Goal: Task Accomplishment & Management: Complete application form

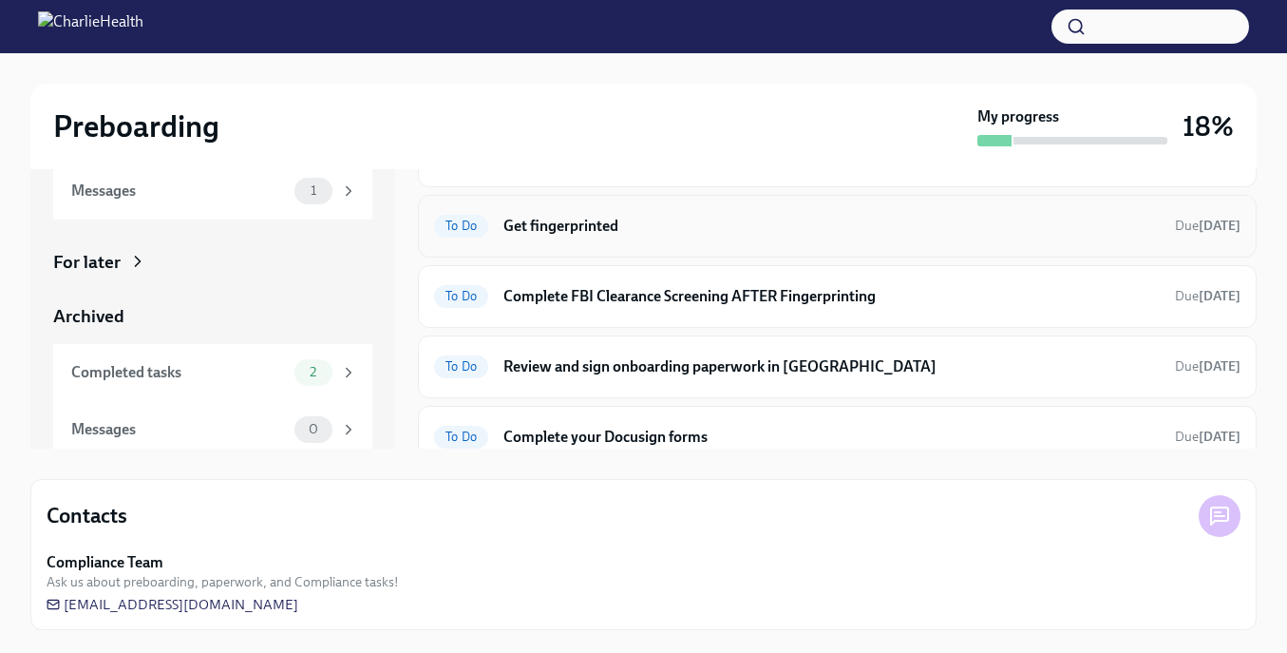
scroll to position [19, 0]
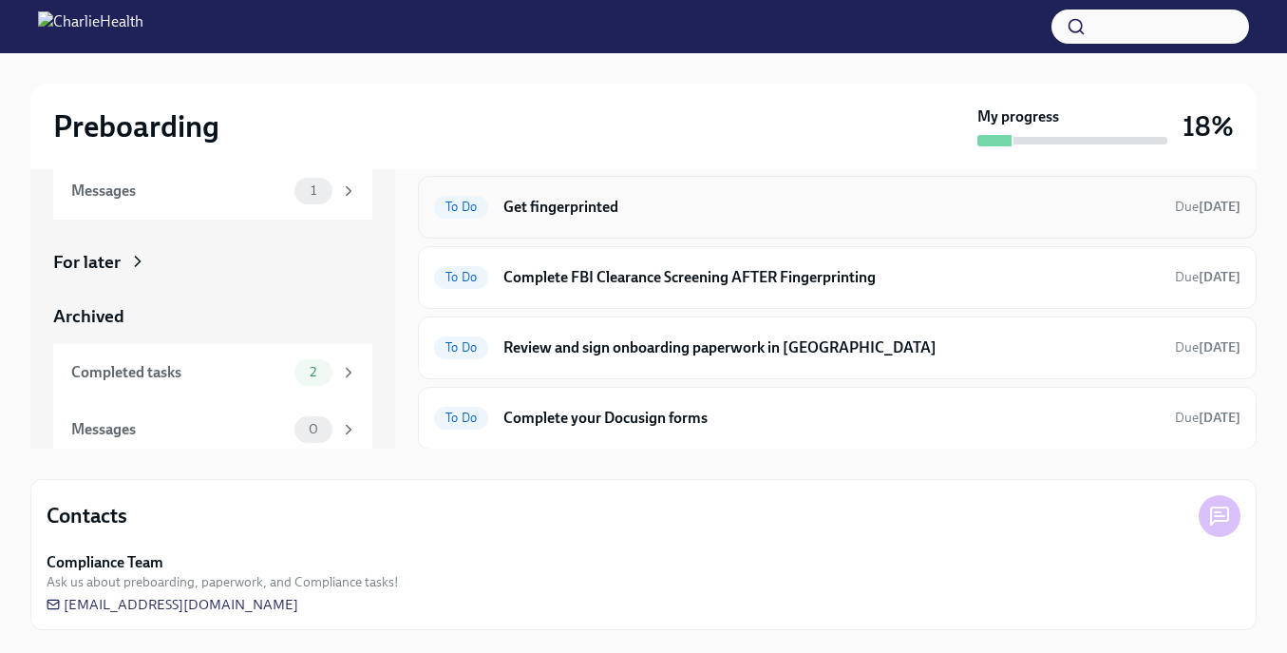
click at [543, 205] on h6 "Get fingerprinted" at bounding box center [831, 207] width 656 height 21
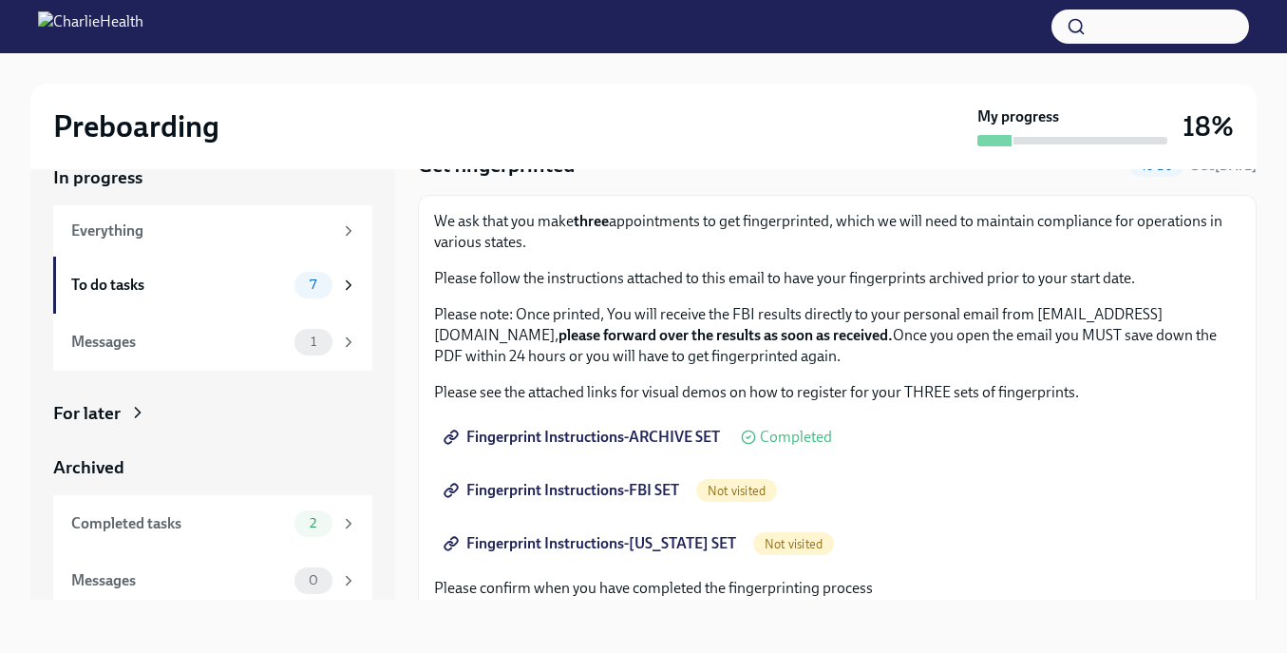
scroll to position [74, 0]
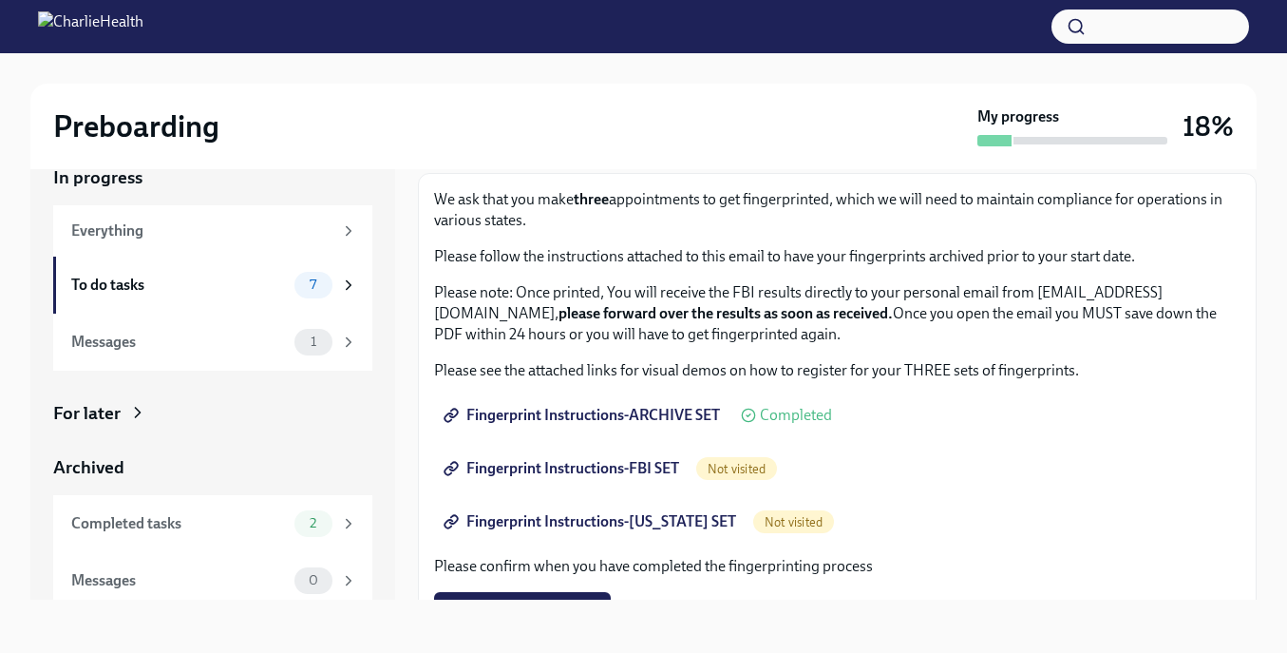
click at [631, 469] on span "Fingerprint Instructions-FBI SET" at bounding box center [563, 468] width 232 height 19
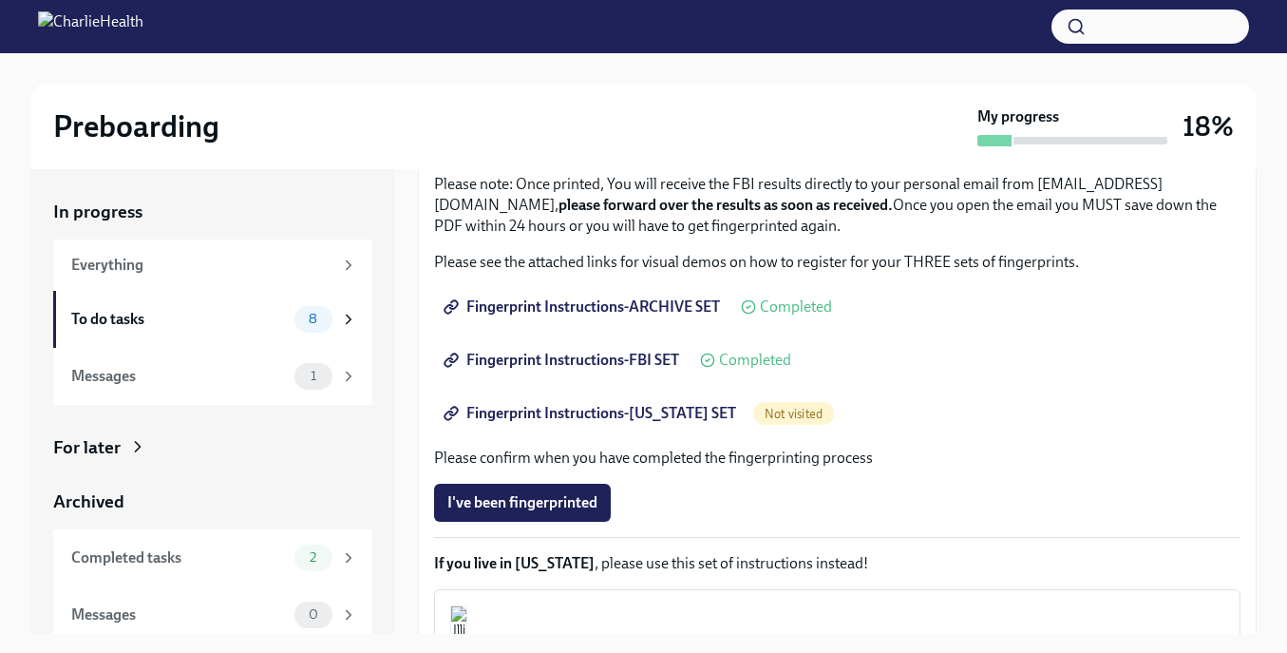
scroll to position [283, 0]
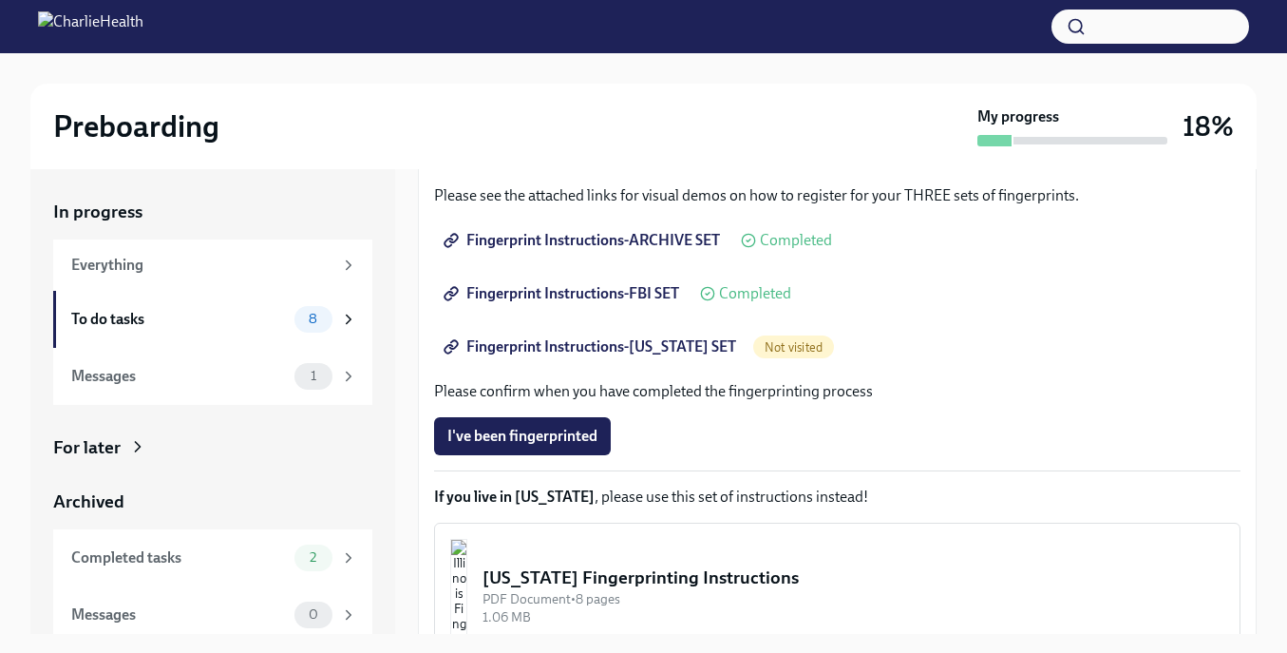
click at [691, 349] on span "Fingerprint Instructions-[US_STATE] SET" at bounding box center [591, 346] width 289 height 19
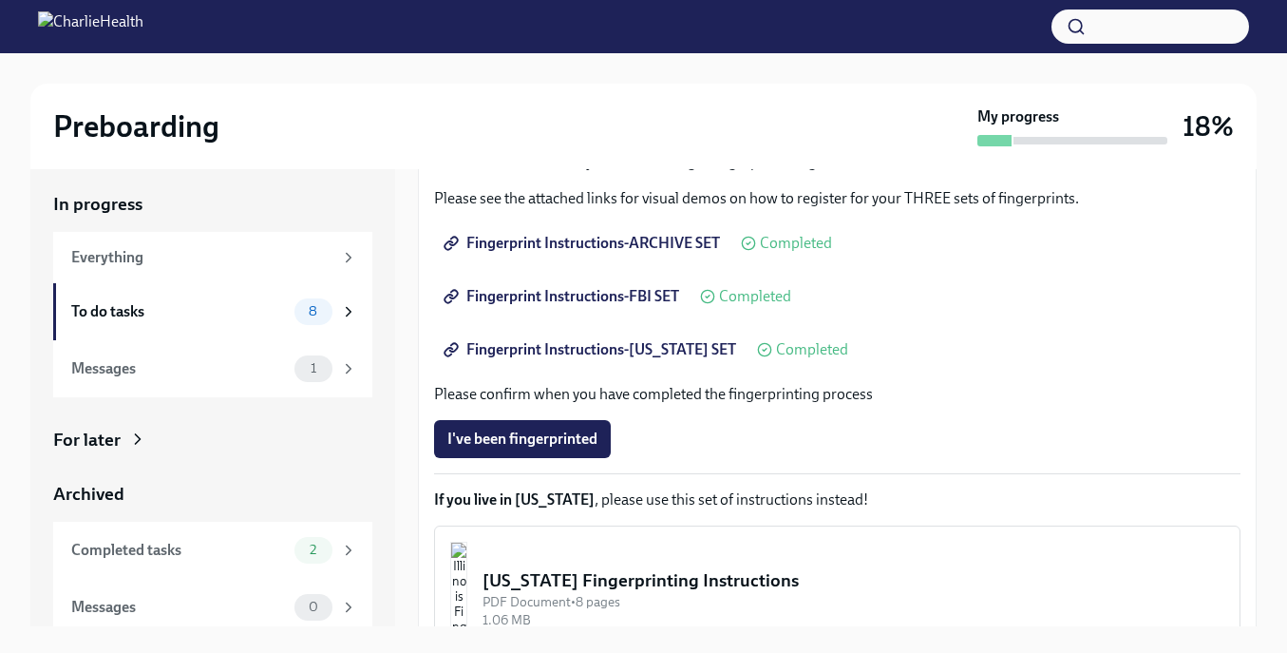
scroll to position [278, 0]
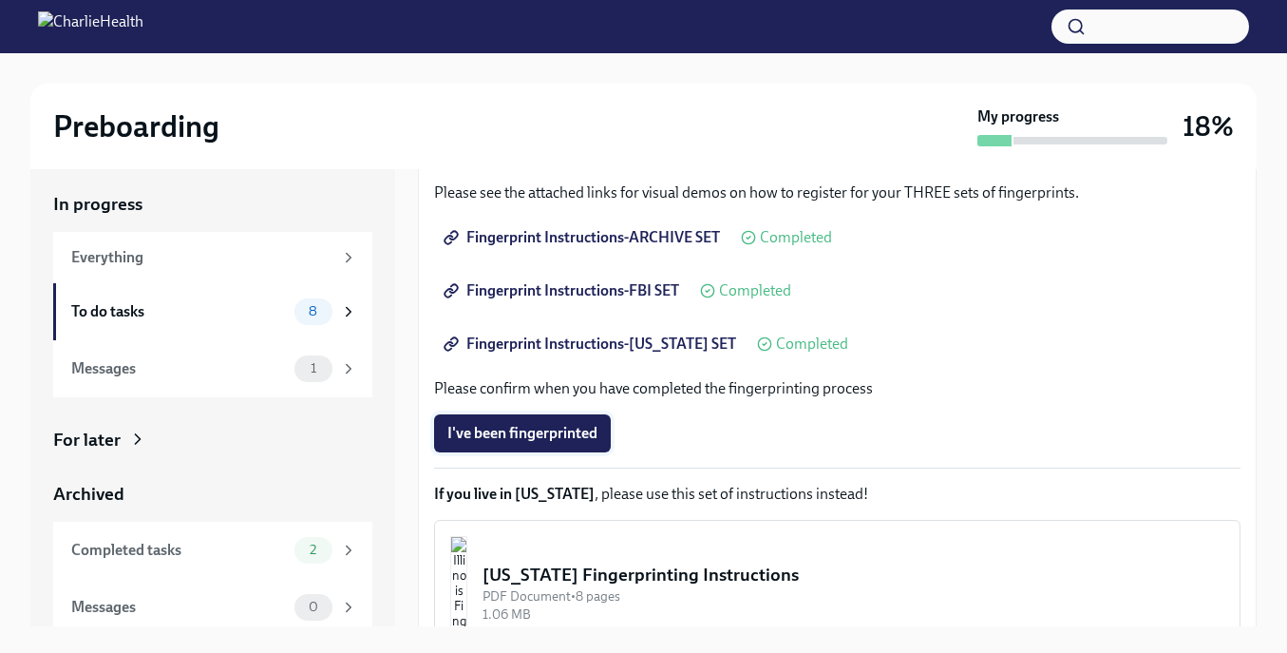
click at [553, 437] on span "I've been fingerprinted" at bounding box center [522, 433] width 150 height 19
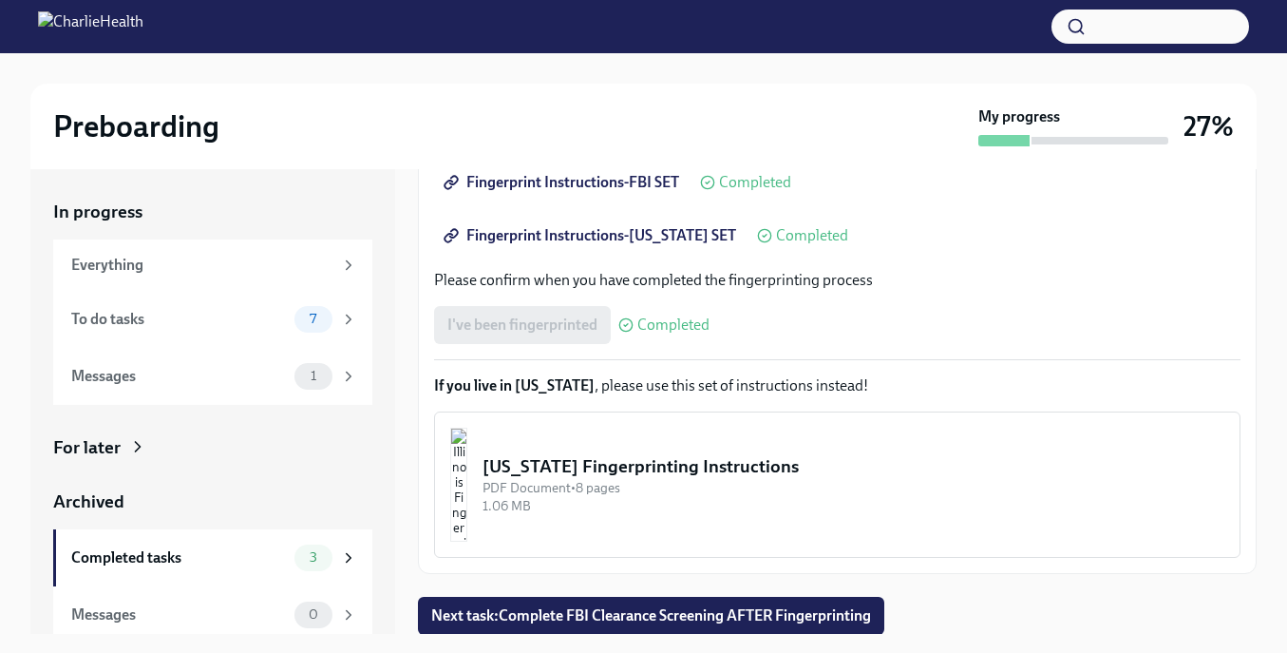
scroll to position [395, 0]
click at [286, 369] on div "Messages" at bounding box center [179, 376] width 216 height 21
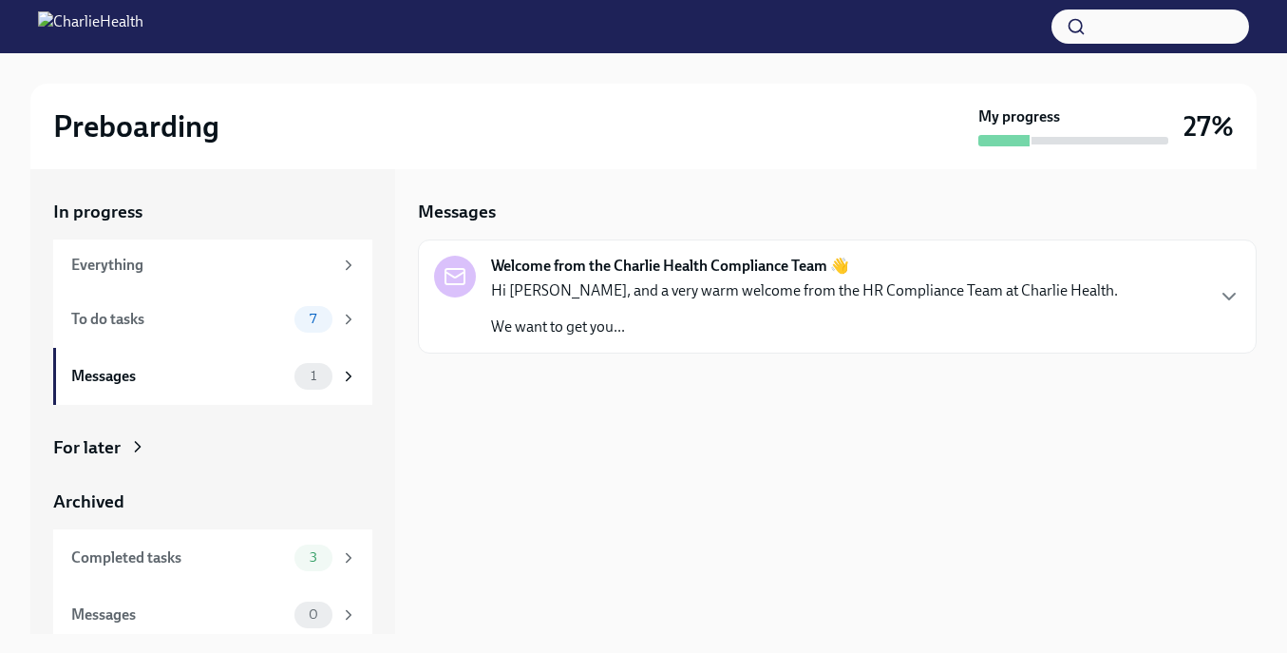
click at [593, 295] on p "Hi [PERSON_NAME], and a very warm welcome from the HR Compliance Team at Charli…" at bounding box center [804, 290] width 627 height 21
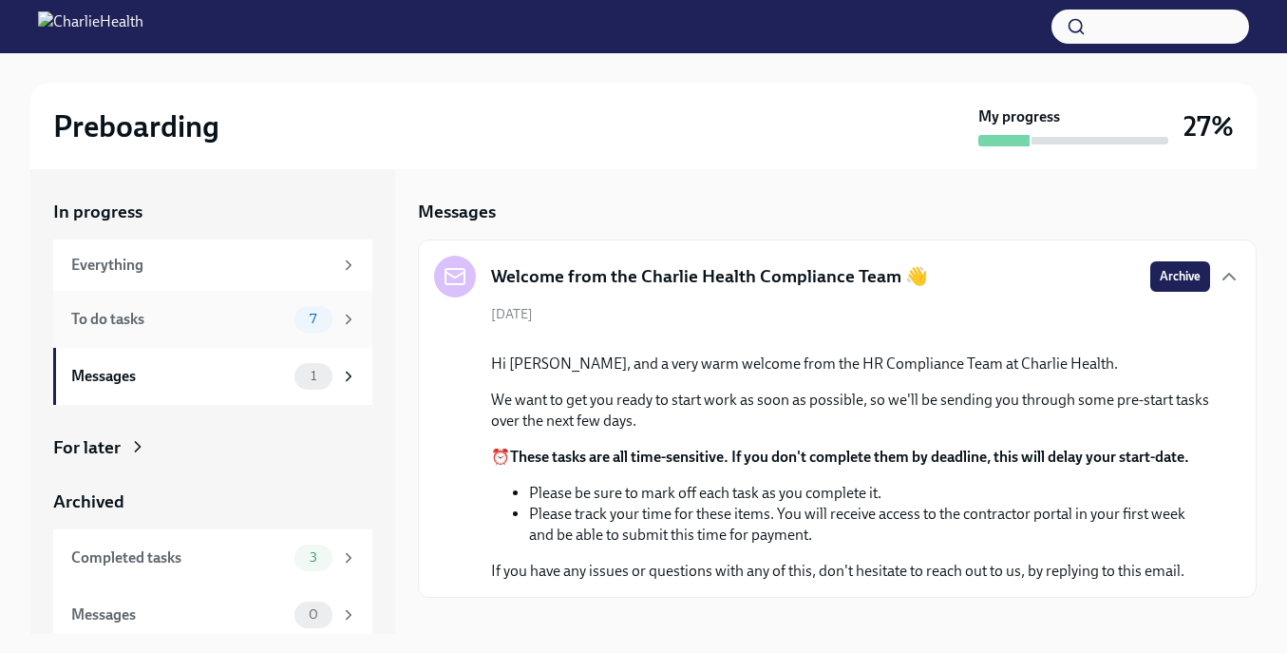
click at [275, 324] on div "To do tasks" at bounding box center [179, 319] width 216 height 21
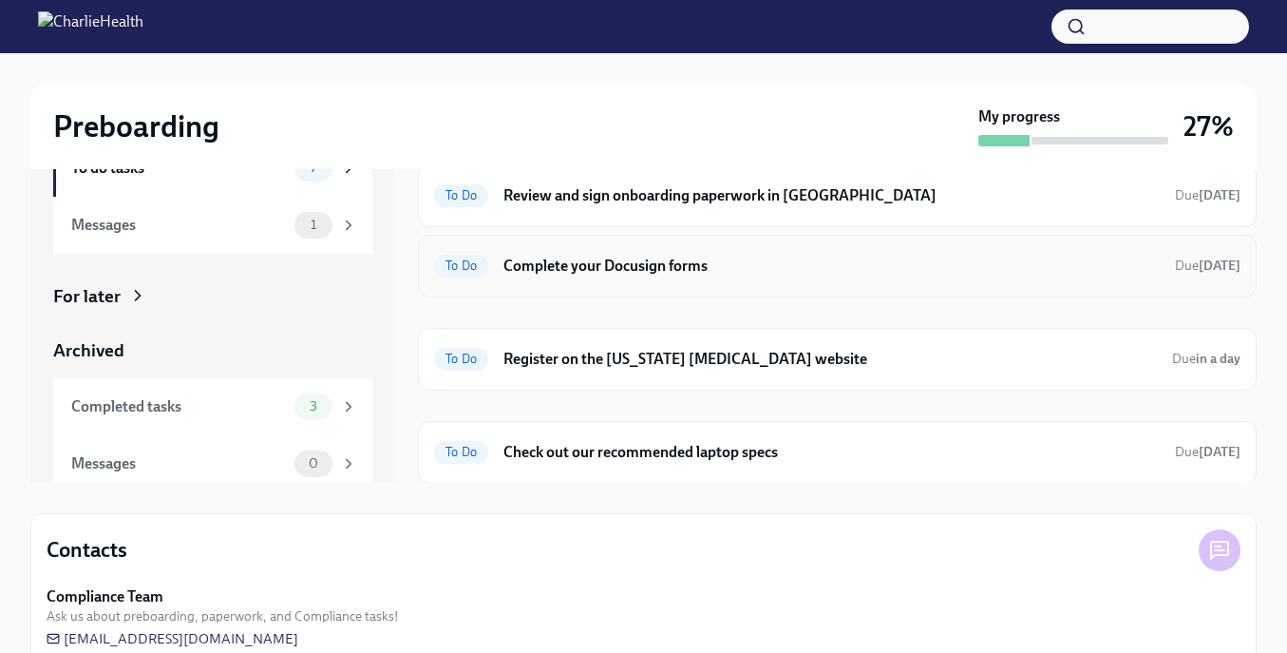
scroll to position [172, 0]
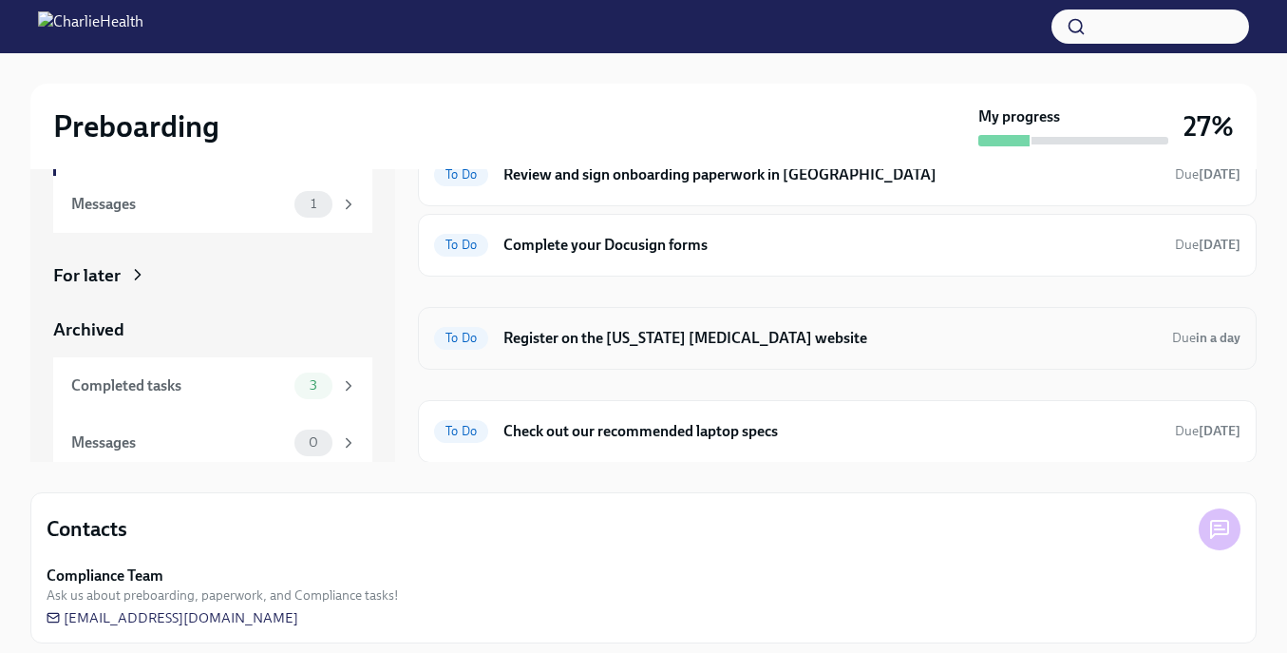
click at [653, 338] on h6 "Register on the [US_STATE] [MEDICAL_DATA] website" at bounding box center [830, 338] width 654 height 21
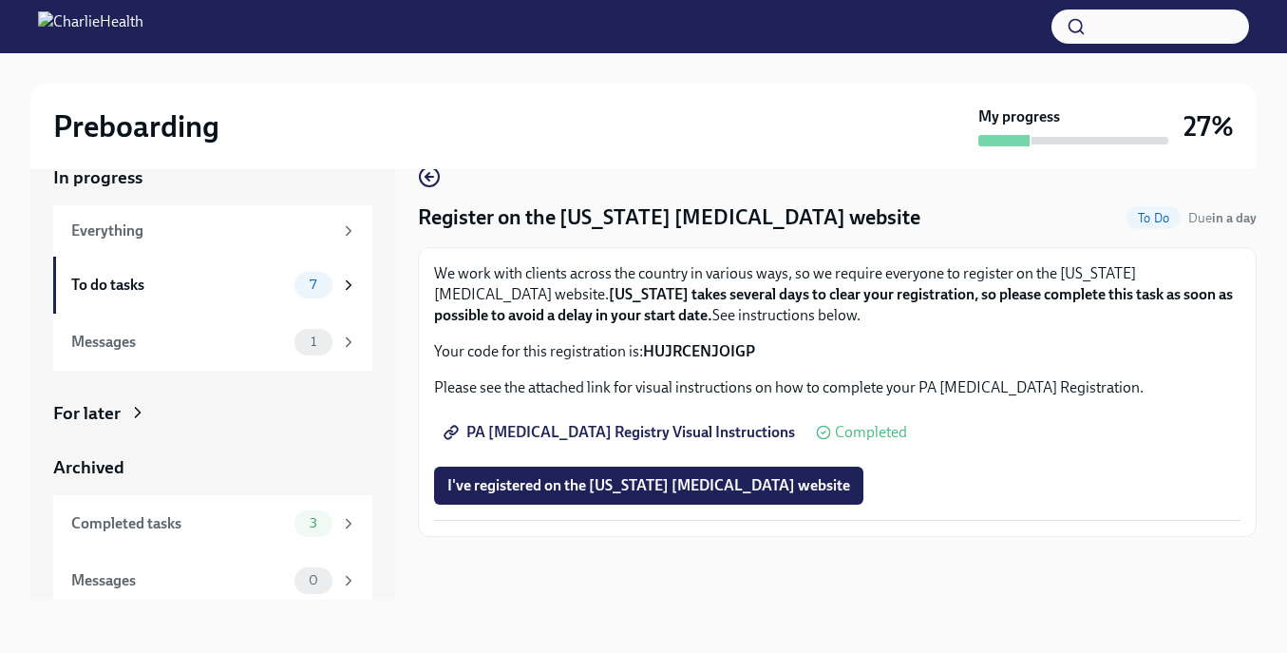
scroll to position [34, 0]
click at [638, 435] on span "PA [MEDICAL_DATA] Registry Visual Instructions" at bounding box center [621, 432] width 348 height 19
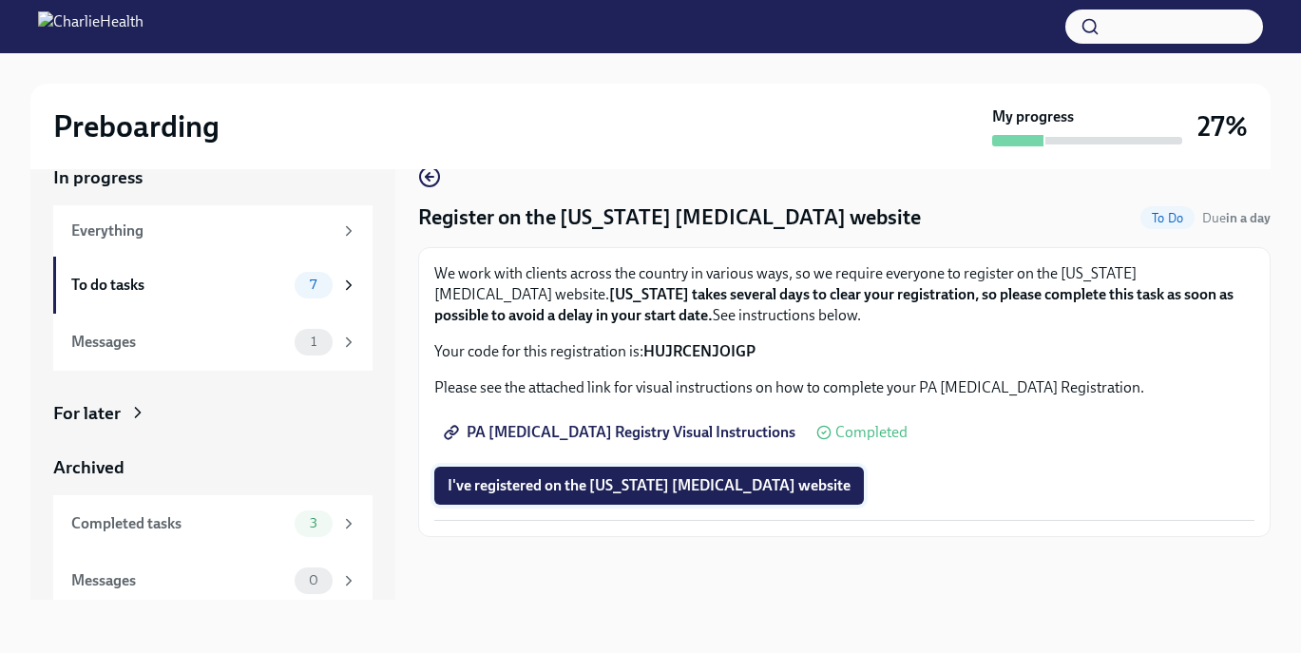
click at [731, 475] on button "I've registered on the [US_STATE] [MEDICAL_DATA] website" at bounding box center [648, 485] width 429 height 38
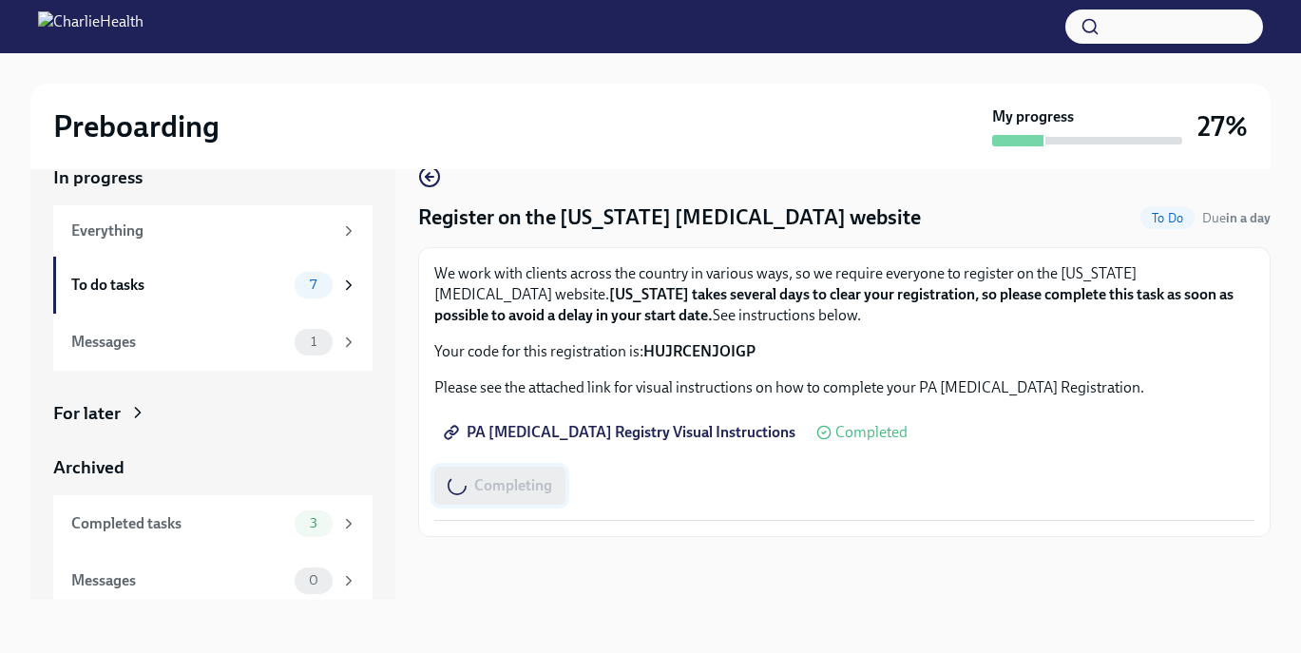
scroll to position [0, 0]
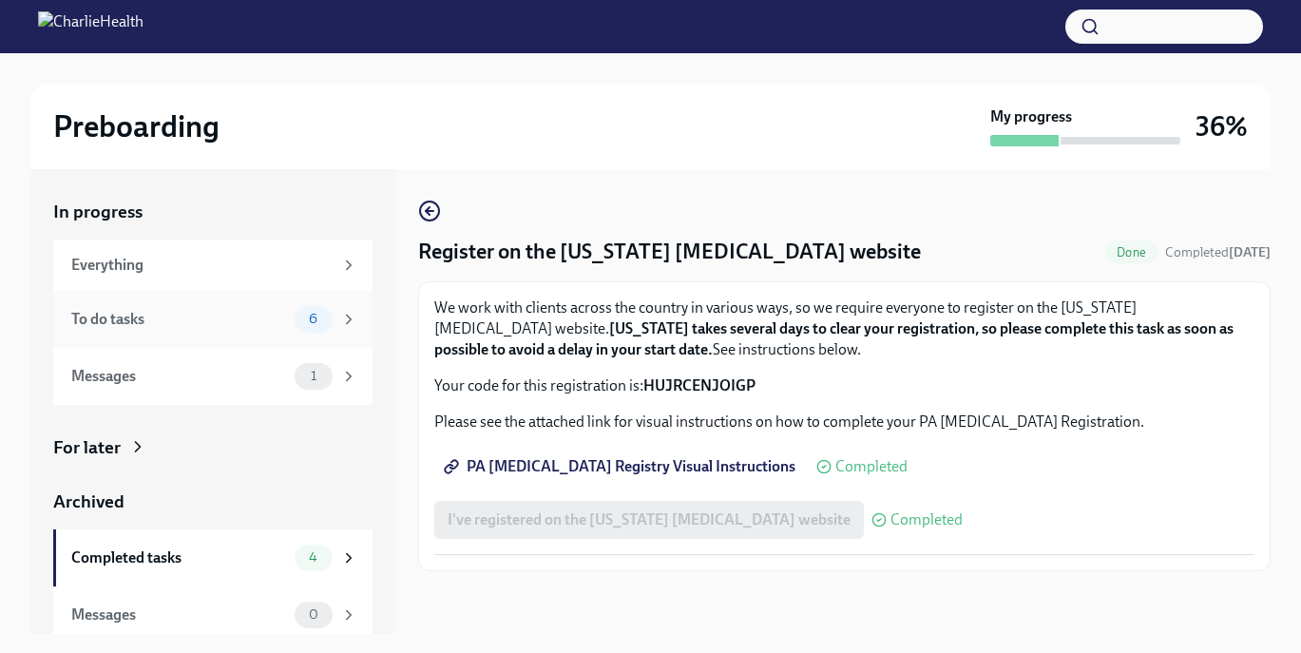
click at [306, 314] on span "6" at bounding box center [312, 319] width 31 height 14
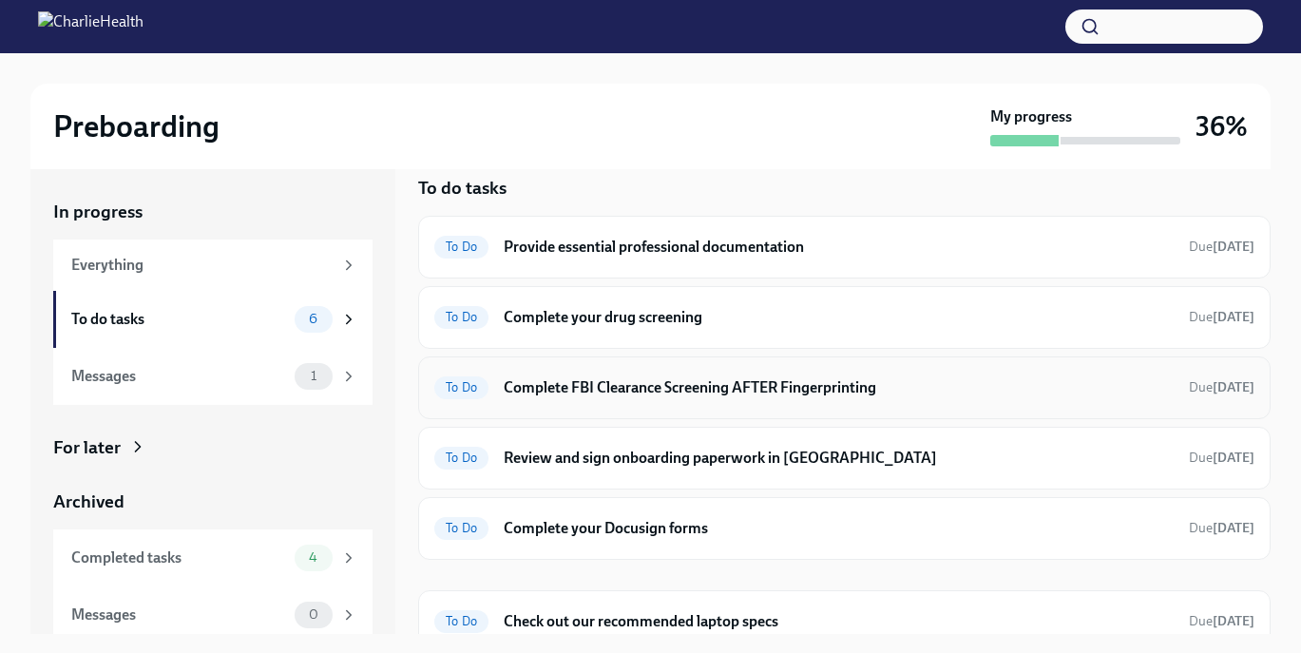
scroll to position [25, 0]
click at [671, 391] on h6 "Complete FBI Clearance Screening AFTER Fingerprinting" at bounding box center [838, 386] width 670 height 21
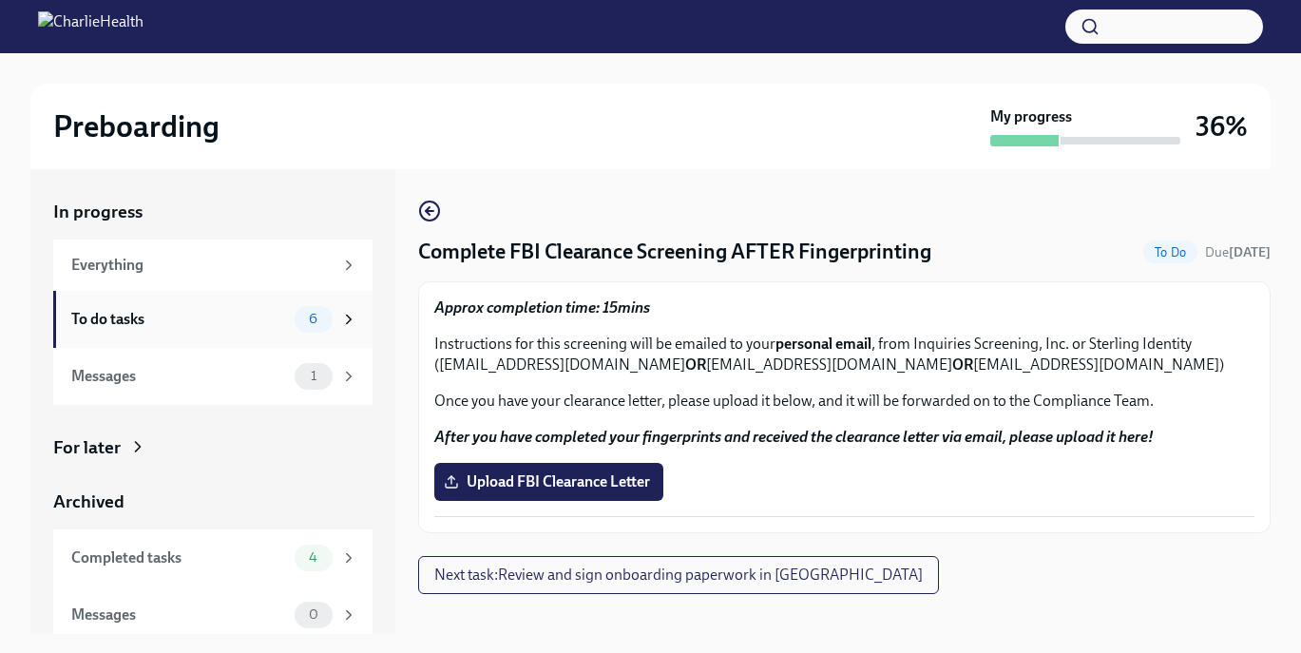
click at [315, 321] on span "6" at bounding box center [312, 319] width 31 height 14
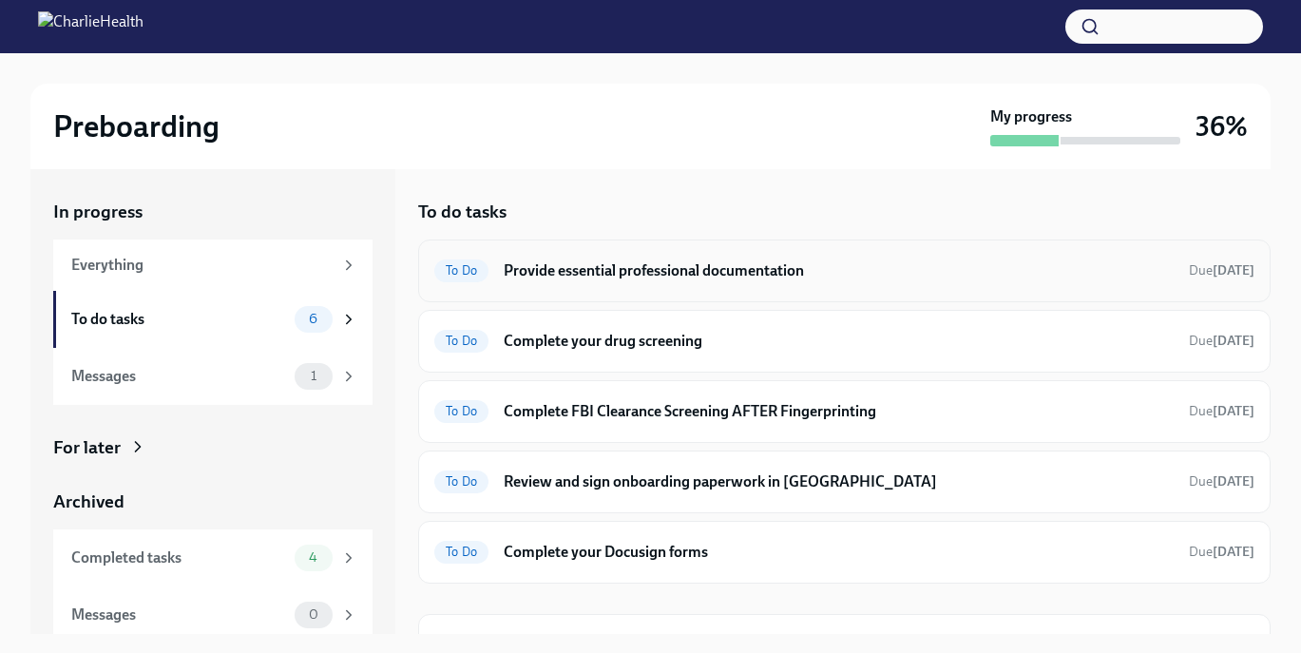
click at [705, 273] on h6 "Provide essential professional documentation" at bounding box center [838, 270] width 670 height 21
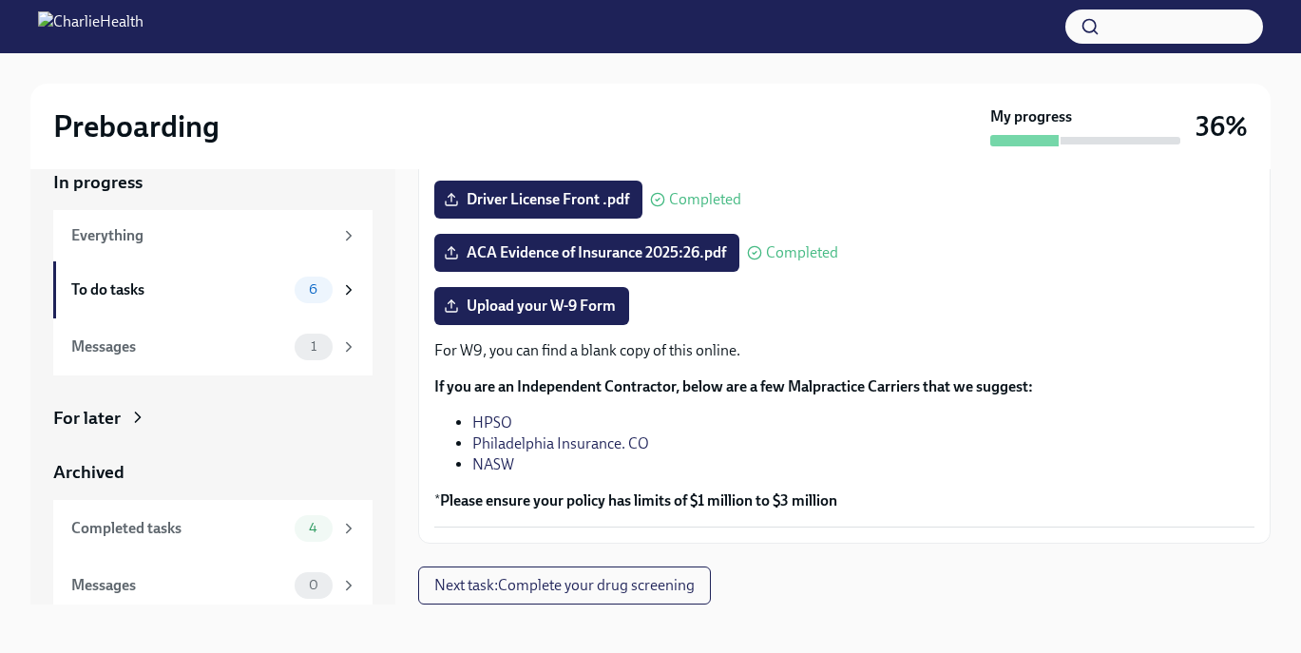
scroll to position [34, 0]
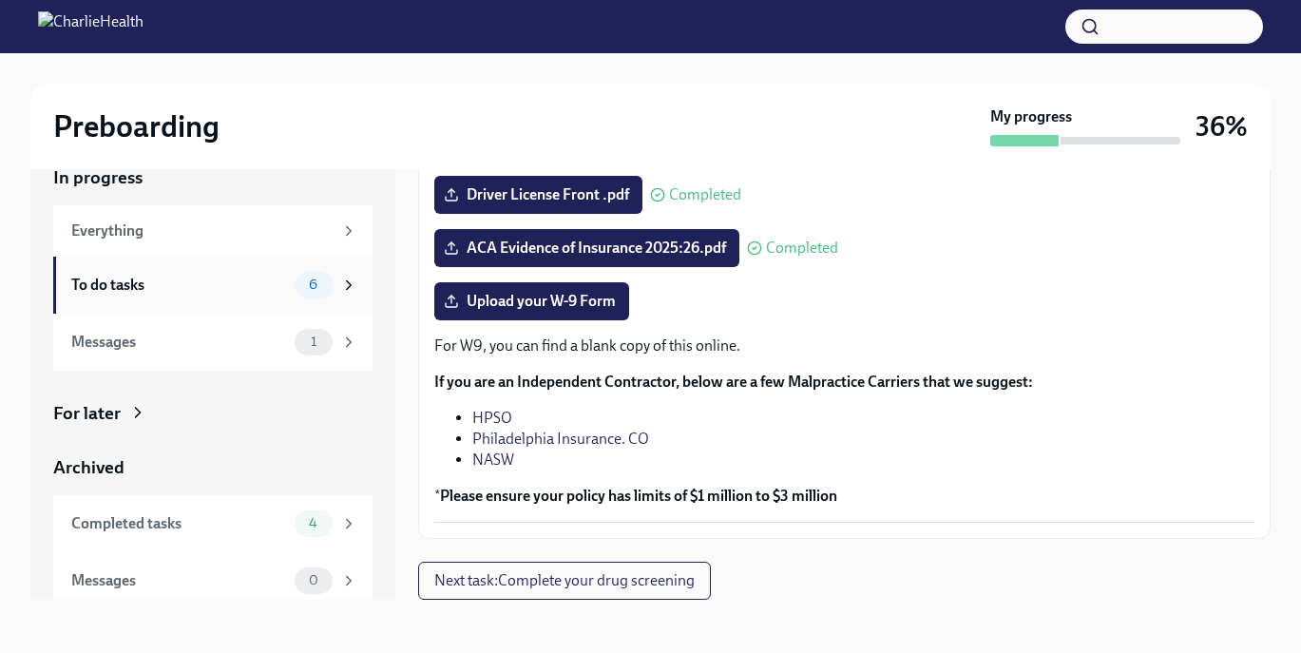
click at [343, 281] on icon at bounding box center [348, 284] width 17 height 17
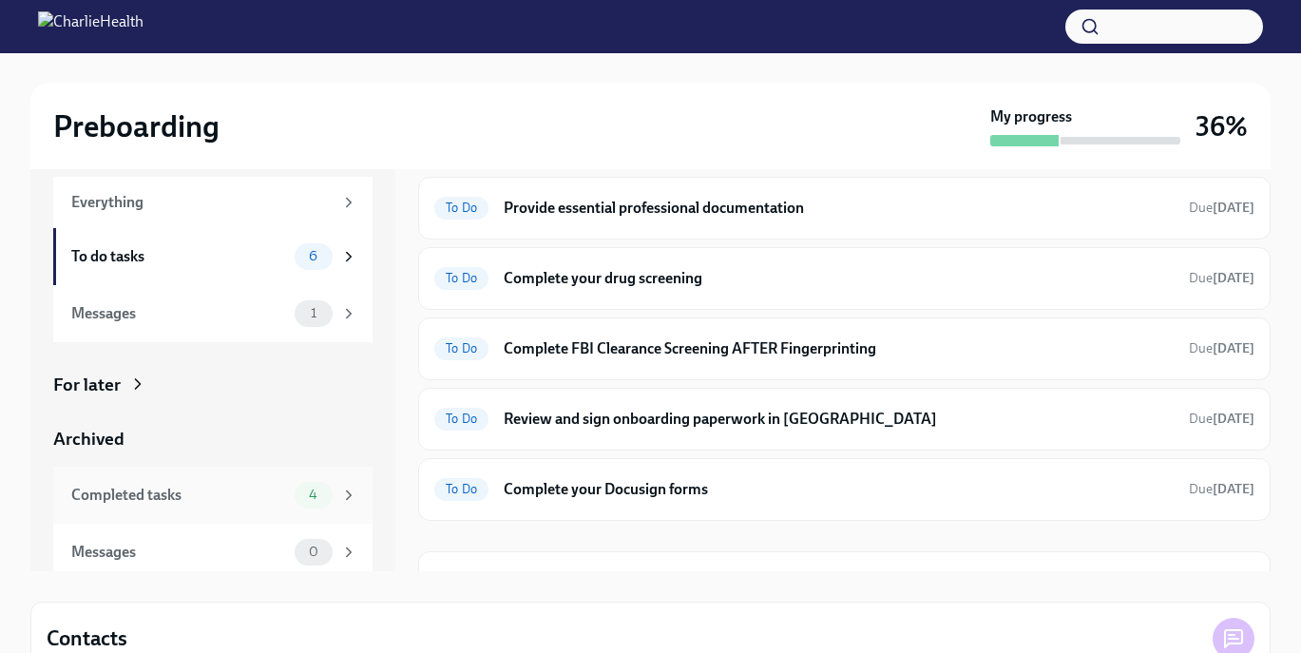
click at [344, 501] on icon at bounding box center [348, 494] width 17 height 17
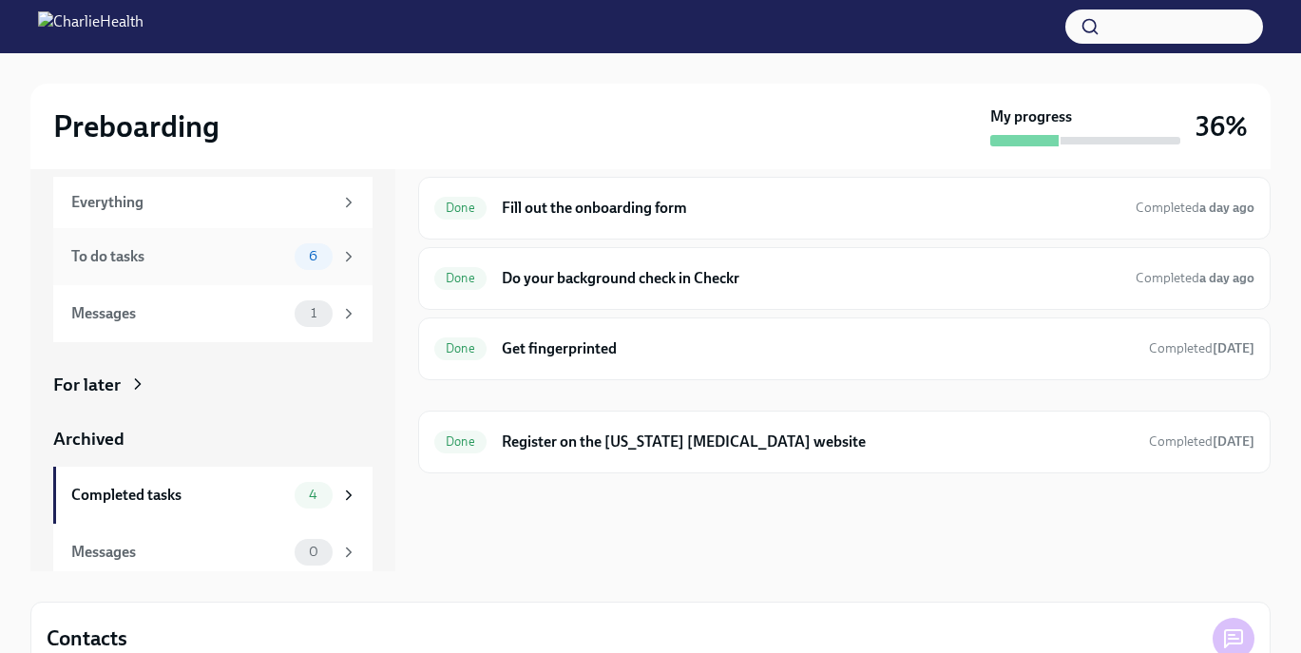
click at [318, 257] on span "6" at bounding box center [312, 256] width 31 height 14
